Goal: Check status: Check status

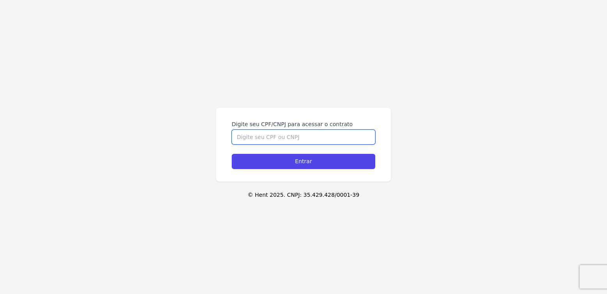
click at [292, 136] on input "Digite seu CPF/CNPJ para acessar o contrato" at bounding box center [303, 136] width 143 height 15
type input "04139946199"
click at [232, 154] on input "Entrar" at bounding box center [303, 161] width 143 height 15
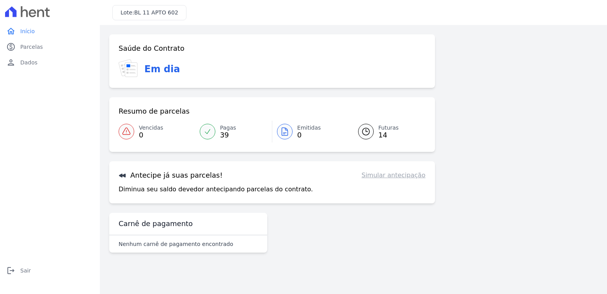
click at [317, 95] on div "Saúde do Contrato Em dia Resumo de parcelas Vencidas 0 Pagas 39 Emitidas 0 Futu…" at bounding box center [272, 118] width 326 height 169
click at [381, 129] on span "Futuras" at bounding box center [388, 128] width 20 height 8
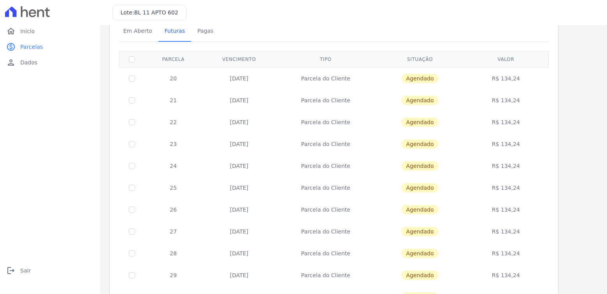
scroll to position [37, 0]
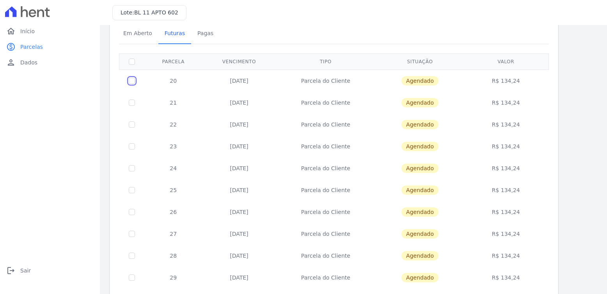
click at [130, 83] on input "checkbox" at bounding box center [132, 81] width 6 height 6
checkbox input "true"
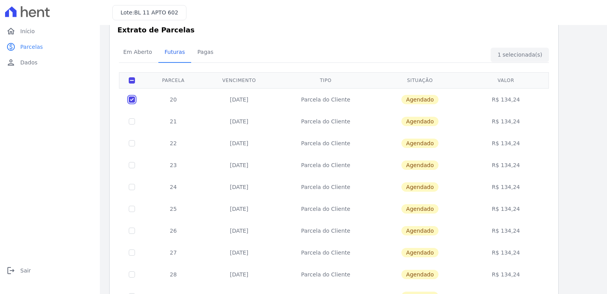
scroll to position [0, 0]
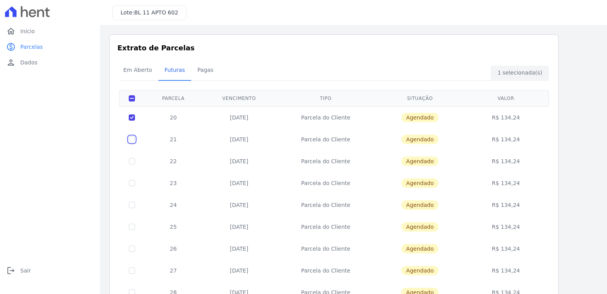
click at [132, 139] on input "checkbox" at bounding box center [132, 139] width 6 height 6
checkbox input "true"
click at [131, 160] on input "checkbox" at bounding box center [132, 161] width 6 height 6
checkbox input "true"
click at [132, 187] on td at bounding box center [131, 183] width 25 height 22
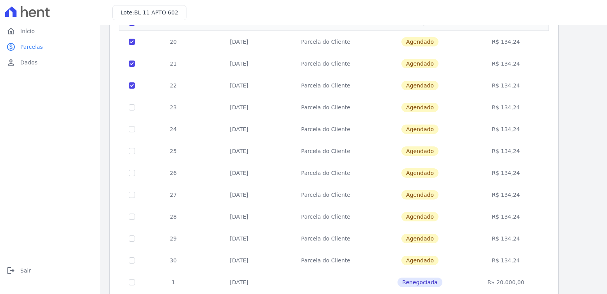
scroll to position [78, 0]
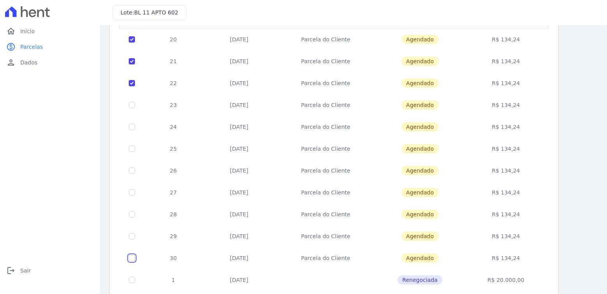
click at [132, 258] on input "checkbox" at bounding box center [132, 258] width 6 height 6
checkbox input "true"
click at [129, 236] on input "checkbox" at bounding box center [132, 236] width 6 height 6
checkbox input "true"
click at [132, 215] on input "checkbox" at bounding box center [132, 214] width 6 height 6
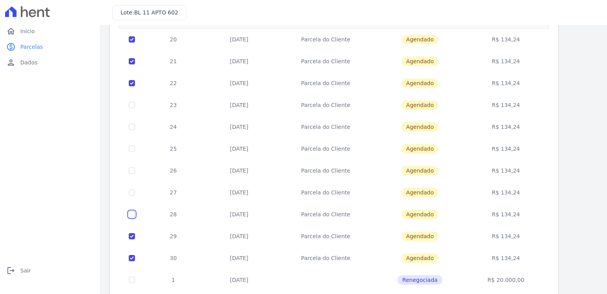
checkbox input "true"
click at [131, 193] on input "checkbox" at bounding box center [132, 192] width 6 height 6
checkbox input "true"
click at [133, 168] on input "checkbox" at bounding box center [132, 170] width 6 height 6
checkbox input "true"
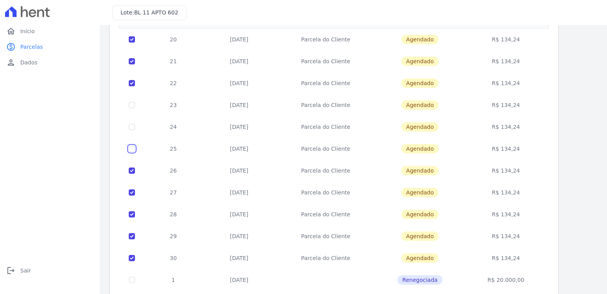
click at [132, 150] on input "checkbox" at bounding box center [132, 148] width 6 height 6
checkbox input "true"
click at [131, 121] on td at bounding box center [131, 127] width 25 height 22
click at [129, 127] on input "checkbox" at bounding box center [132, 127] width 6 height 6
checkbox input "true"
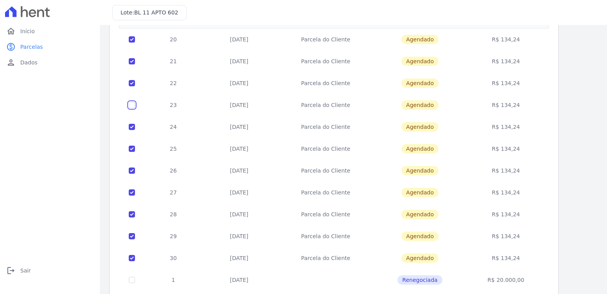
click at [132, 107] on input "checkbox" at bounding box center [132, 105] width 6 height 6
checkbox input "true"
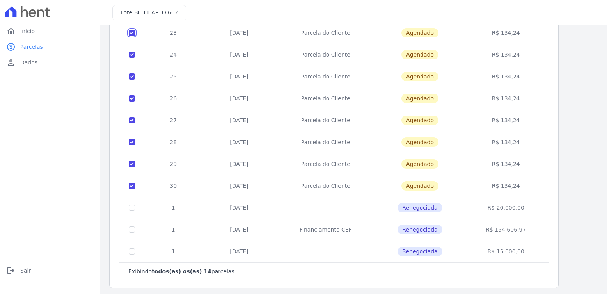
scroll to position [154, 0]
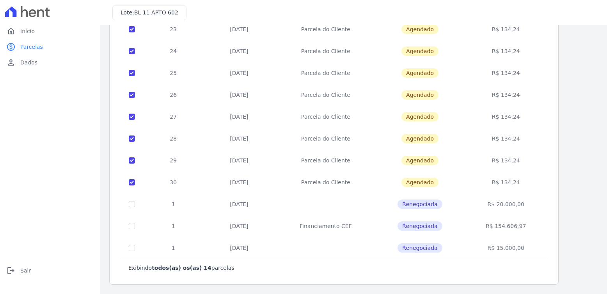
click at [426, 250] on span "Renegociada" at bounding box center [419, 247] width 44 height 9
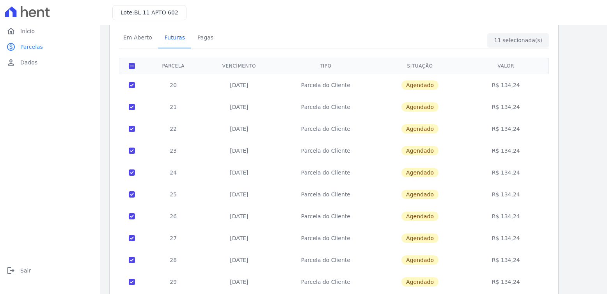
scroll to position [0, 0]
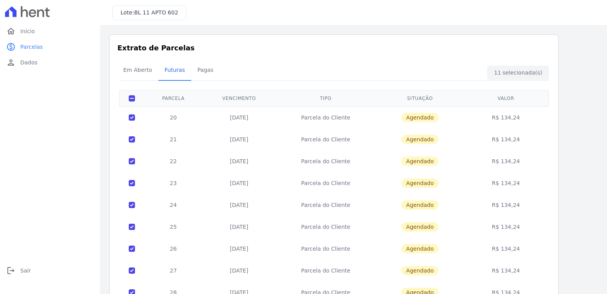
click at [136, 101] on th at bounding box center [131, 98] width 25 height 16
click at [133, 101] on input "checkbox" at bounding box center [132, 98] width 6 height 6
checkbox input "false"
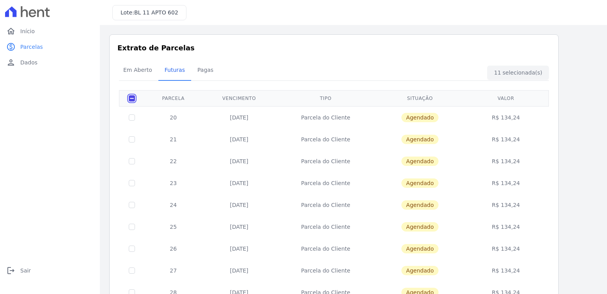
checkbox input "false"
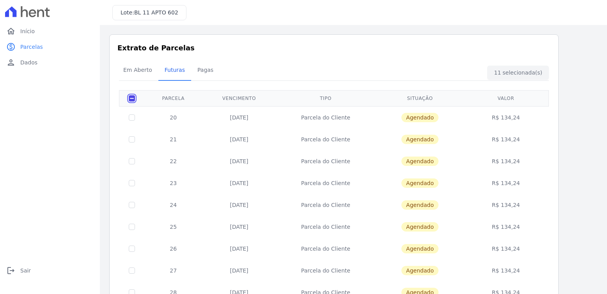
checkbox input "false"
click at [136, 97] on th at bounding box center [131, 98] width 25 height 16
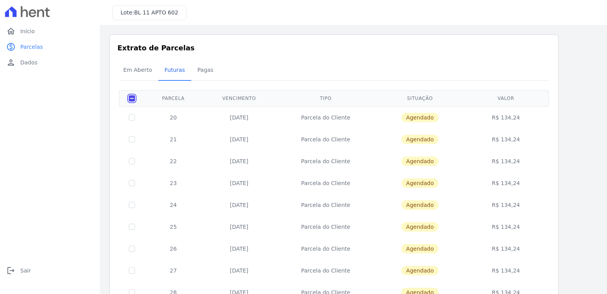
click at [133, 98] on input "checkbox" at bounding box center [132, 98] width 6 height 6
checkbox input "true"
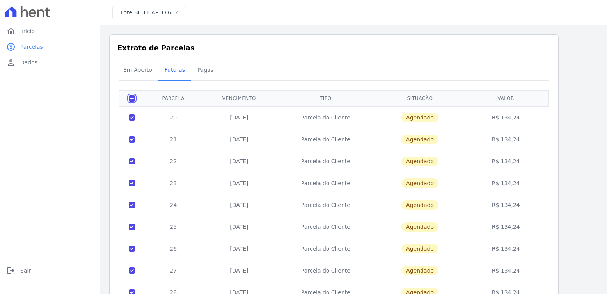
checkbox input "true"
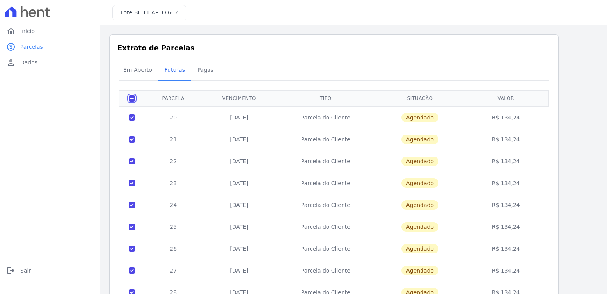
checkbox input "true"
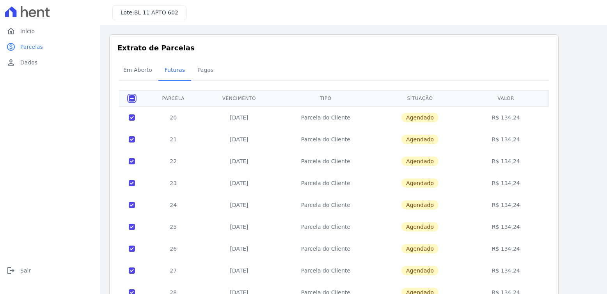
checkbox input "true"
click at [511, 71] on div "Em Aberto Futuras [GEOGRAPHIC_DATA]" at bounding box center [334, 70] width 434 height 19
click at [129, 101] on input "checkbox" at bounding box center [132, 98] width 6 height 6
checkbox input "false"
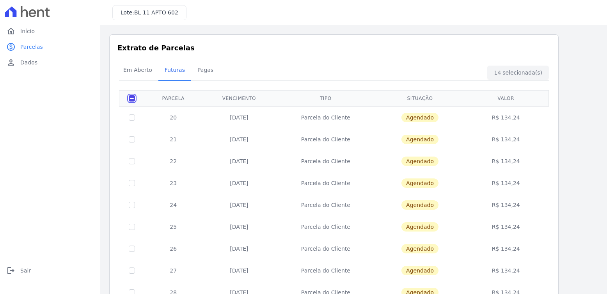
checkbox input "false"
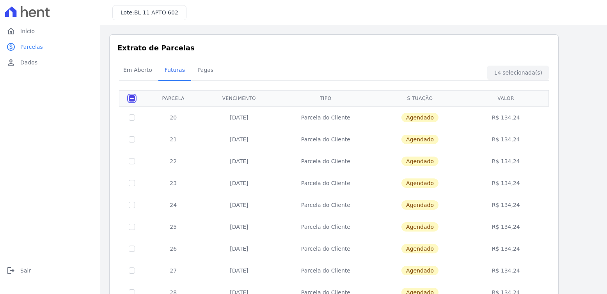
checkbox input "false"
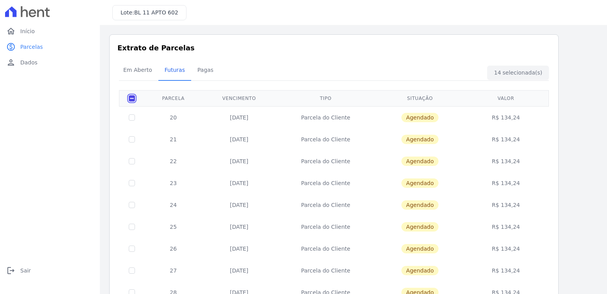
checkbox input "false"
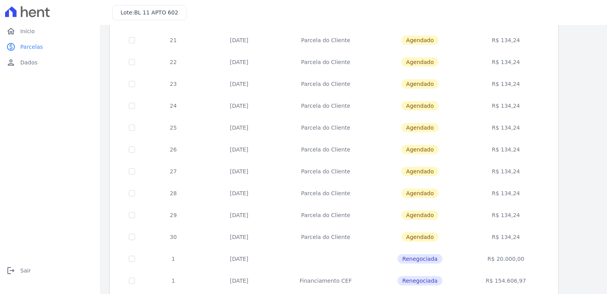
scroll to position [154, 0]
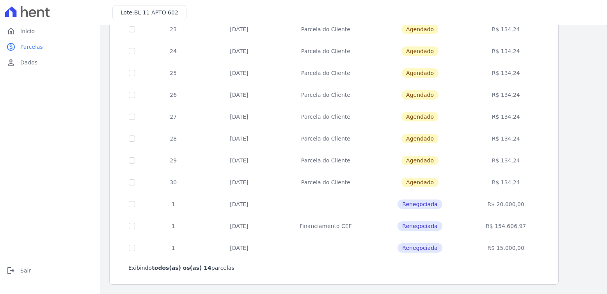
click at [421, 207] on span "Renegociada" at bounding box center [419, 203] width 44 height 9
click at [431, 232] on td "Renegociada" at bounding box center [419, 226] width 89 height 22
click at [433, 226] on span "Renegociada" at bounding box center [419, 225] width 44 height 9
drag, startPoint x: 404, startPoint y: 205, endPoint x: 425, endPoint y: 202, distance: 20.5
click at [431, 201] on span "Renegociada" at bounding box center [419, 203] width 44 height 9
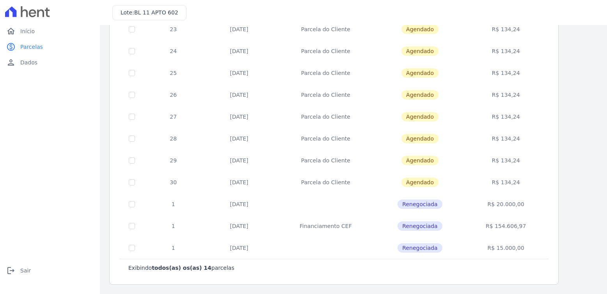
click at [331, 201] on td at bounding box center [325, 204] width 99 height 22
click at [131, 203] on input "checkbox" at bounding box center [132, 204] width 6 height 6
checkbox input "true"
click at [133, 202] on input "checkbox" at bounding box center [132, 204] width 6 height 6
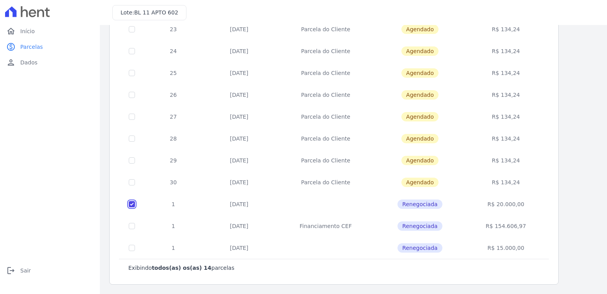
checkbox input "false"
click at [413, 225] on span "Renegociada" at bounding box center [419, 225] width 44 height 9
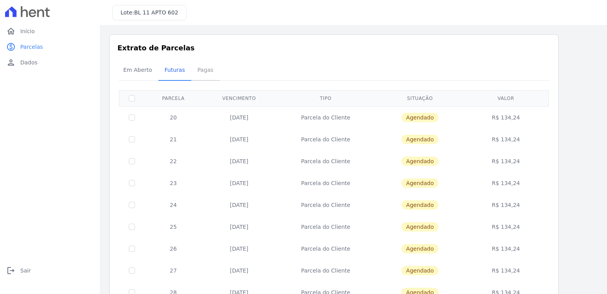
click at [203, 73] on span "Pagas" at bounding box center [205, 70] width 25 height 16
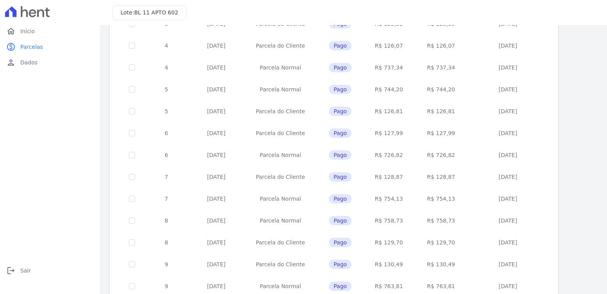
scroll to position [295, 0]
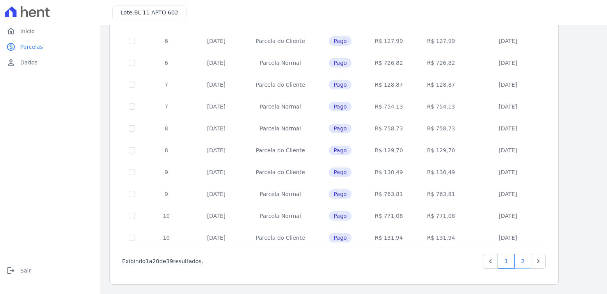
click at [520, 263] on link "2" at bounding box center [522, 260] width 17 height 15
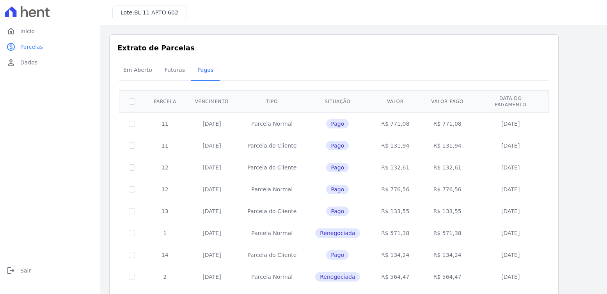
scroll to position [273, 0]
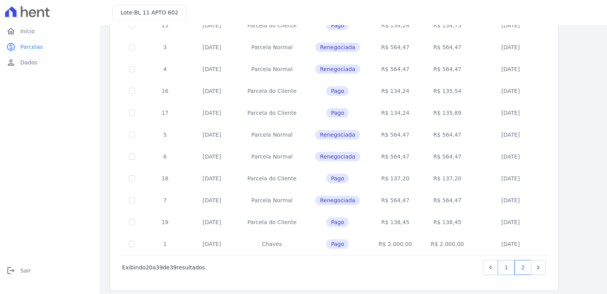
click at [506, 261] on link "1" at bounding box center [505, 267] width 17 height 15
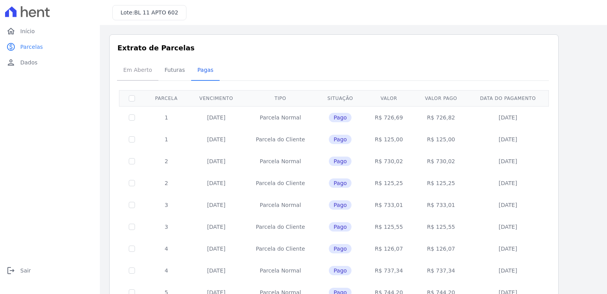
click at [142, 72] on span "Em Aberto" at bounding box center [138, 70] width 38 height 16
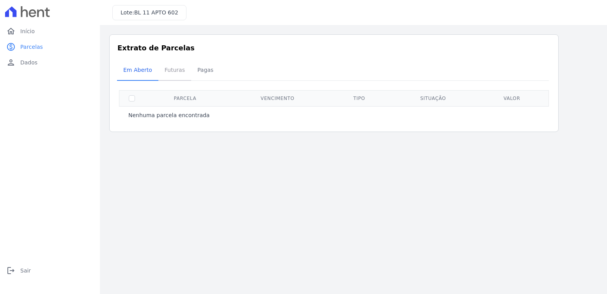
click at [163, 76] on span "Futuras" at bounding box center [175, 70] width 30 height 16
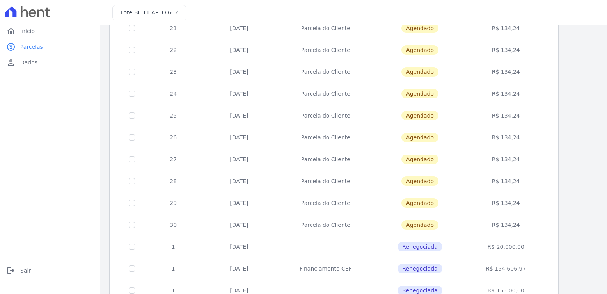
scroll to position [154, 0]
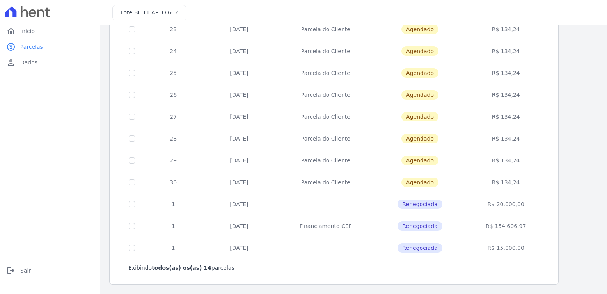
click at [432, 200] on span "Renegociada" at bounding box center [419, 203] width 44 height 9
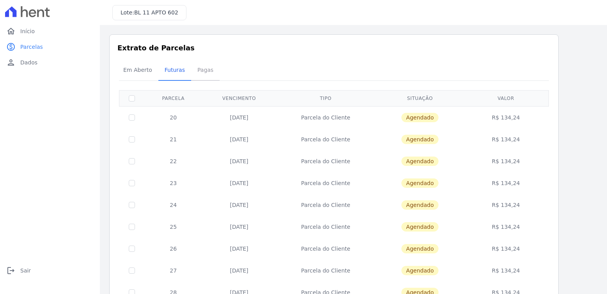
click at [202, 73] on span "Pagas" at bounding box center [205, 70] width 25 height 16
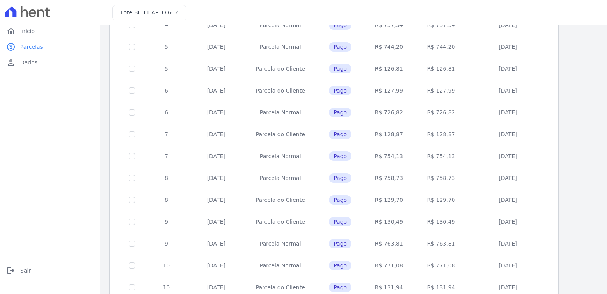
scroll to position [295, 0]
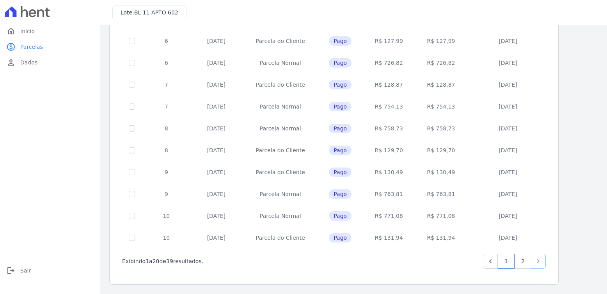
click at [540, 261] on icon "Next" at bounding box center [538, 261] width 8 height 8
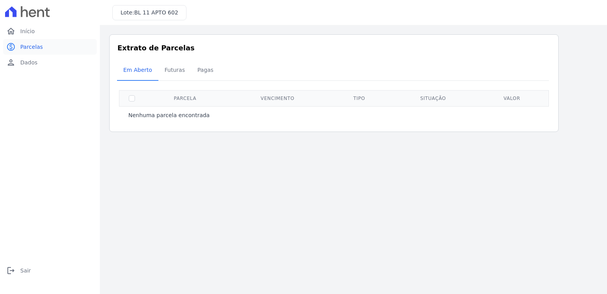
click at [39, 50] on span "Parcelas" at bounding box center [31, 47] width 23 height 8
click at [171, 64] on span "Futuras" at bounding box center [175, 70] width 30 height 16
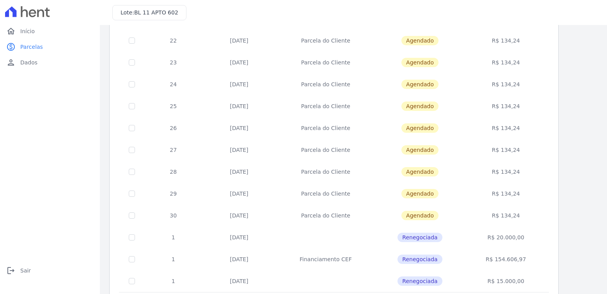
scroll to position [76, 0]
